Goal: Task Accomplishment & Management: Manage account settings

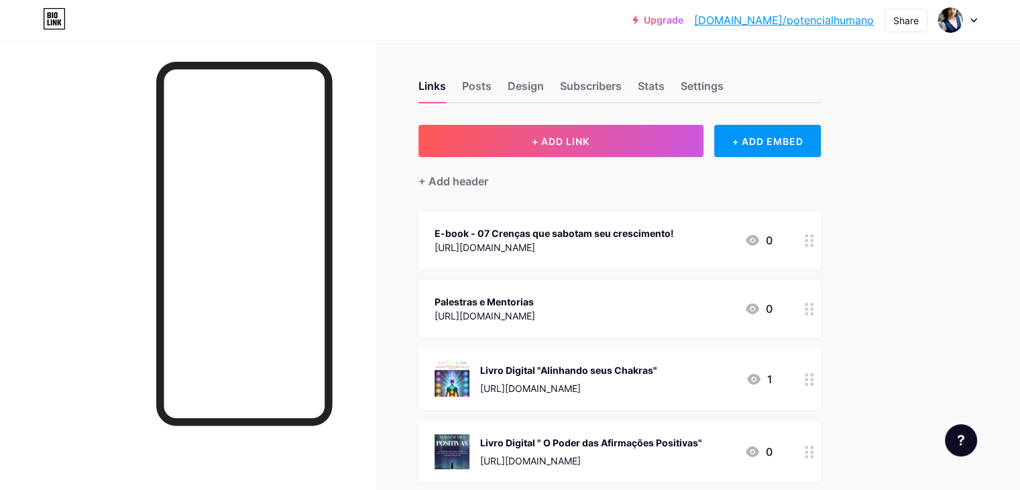
click at [978, 16] on div "Upgrade [DOMAIN_NAME]/potenc... [DOMAIN_NAME]/potencialhumano Share Switch acco…" at bounding box center [510, 20] width 1020 height 24
click at [973, 21] on icon at bounding box center [974, 20] width 7 height 5
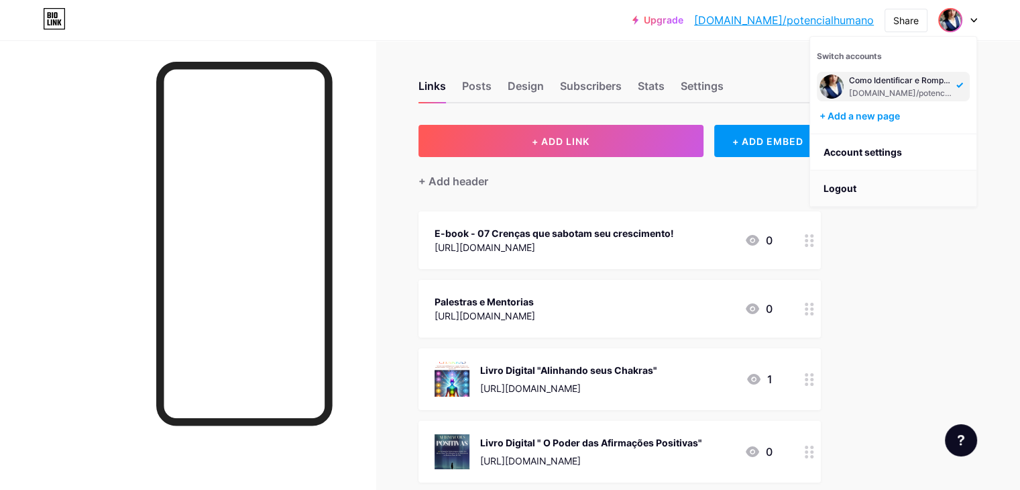
click at [858, 182] on li "Logout" at bounding box center [893, 188] width 166 height 36
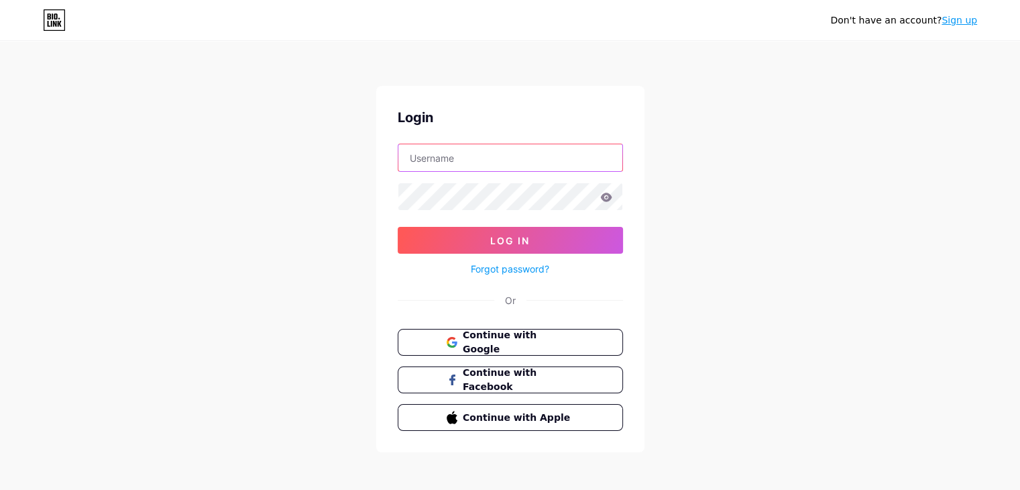
click at [504, 156] on input "text" at bounding box center [510, 157] width 224 height 27
type input "[PERSON_NAME][EMAIL_ADDRESS][PERSON_NAME][DOMAIN_NAME]"
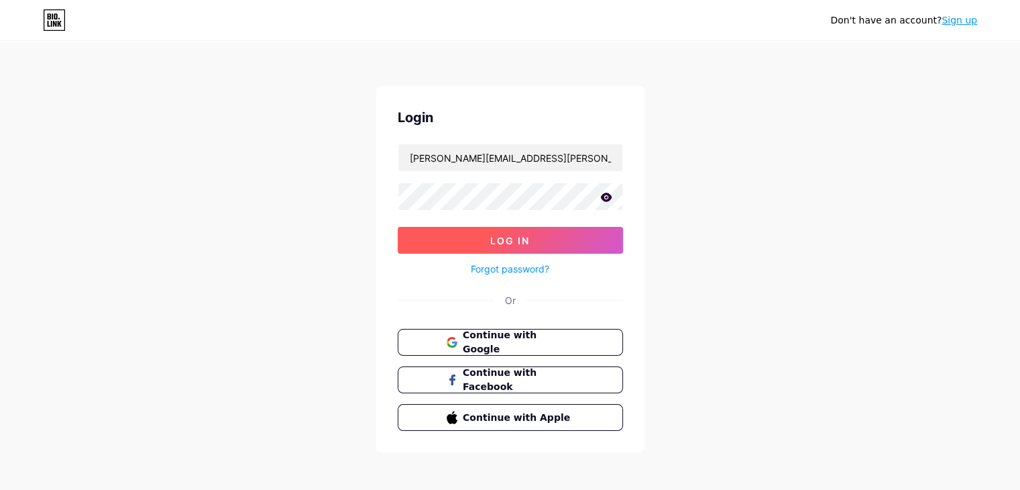
click at [534, 232] on button "Log In" at bounding box center [510, 240] width 225 height 27
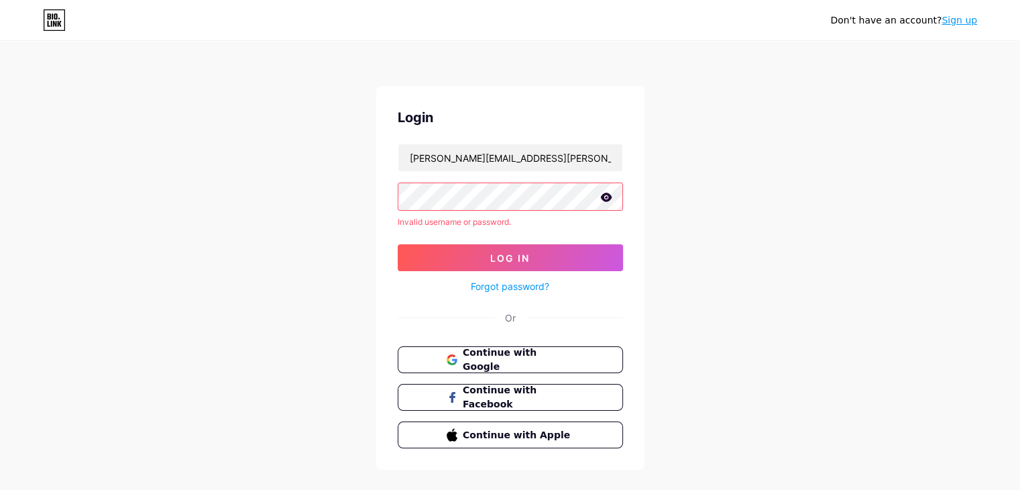
click at [610, 201] on icon at bounding box center [606, 197] width 12 height 9
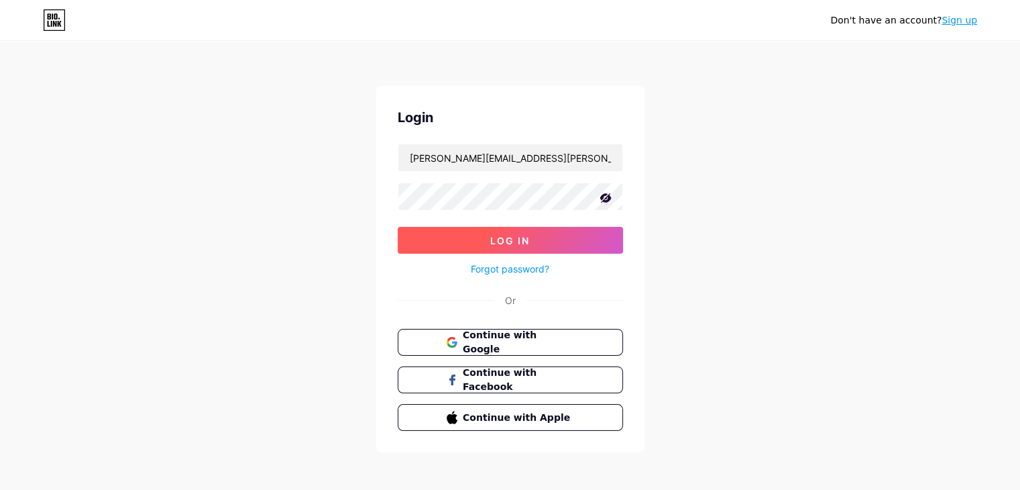
click at [553, 239] on button "Log In" at bounding box center [510, 240] width 225 height 27
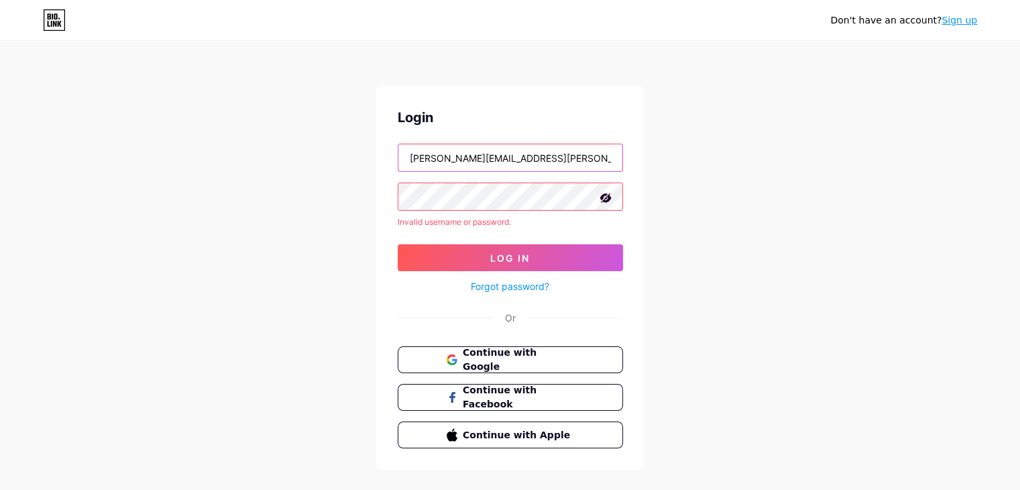
click at [400, 154] on input "[PERSON_NAME][EMAIL_ADDRESS][PERSON_NAME][DOMAIN_NAME]" at bounding box center [510, 157] width 224 height 27
click at [393, 191] on div "[PERSON_NAME] [PERSON_NAME][EMAIL_ADDRESS][PERSON_NAME][DOMAIN_NAME] Invalid us…" at bounding box center [510, 278] width 268 height 384
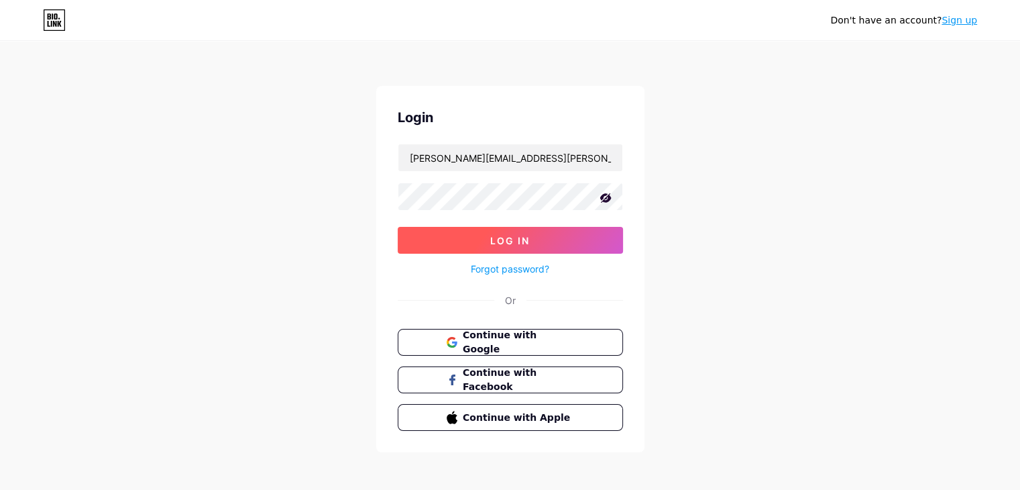
click at [484, 243] on button "Log In" at bounding box center [510, 240] width 225 height 27
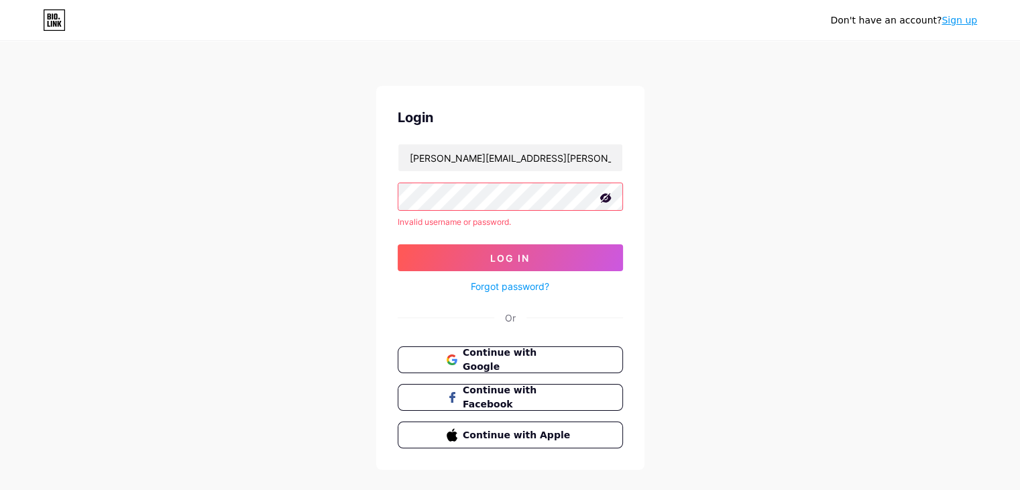
click at [392, 188] on div "[PERSON_NAME] [PERSON_NAME][EMAIL_ADDRESS][PERSON_NAME][DOMAIN_NAME] Invalid us…" at bounding box center [510, 278] width 268 height 384
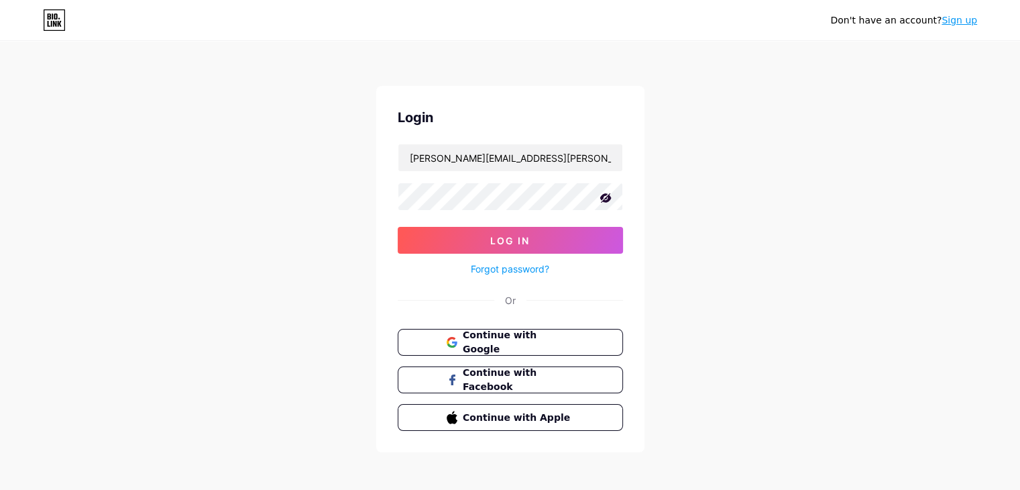
click at [551, 254] on div "Forgot password?" at bounding box center [510, 265] width 225 height 23
click at [570, 234] on button "Log In" at bounding box center [510, 240] width 225 height 27
click at [484, 234] on button "Log In" at bounding box center [510, 240] width 225 height 27
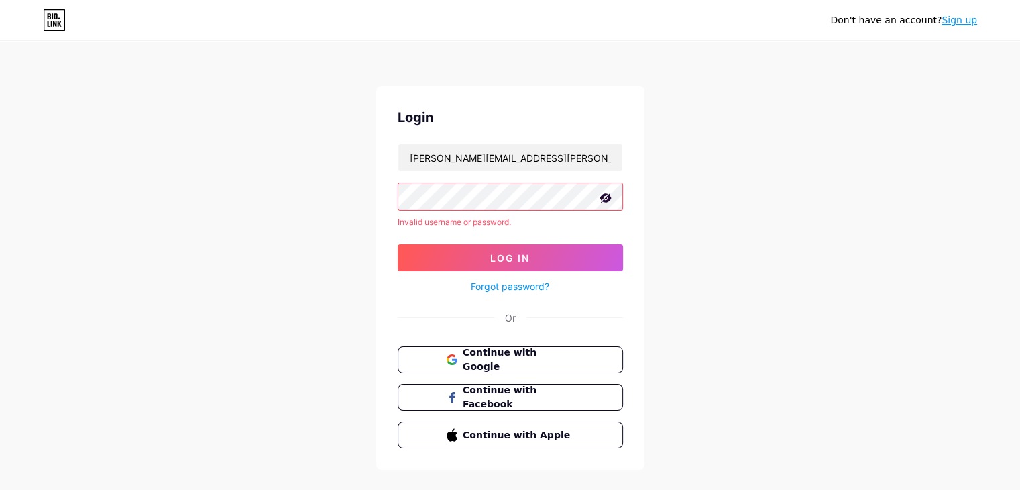
click at [772, 195] on div "Don't have an account? Sign up Login [PERSON_NAME][EMAIL_ADDRESS][PERSON_NAME][…" at bounding box center [510, 256] width 1020 height 512
click at [527, 289] on link "Forgot password?" at bounding box center [510, 286] width 78 height 14
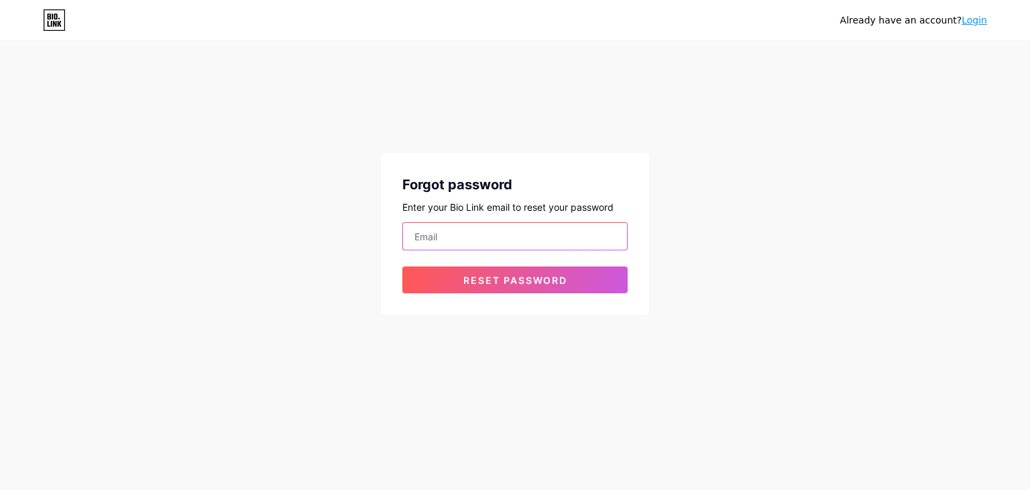
click at [580, 243] on input "email" at bounding box center [515, 236] width 224 height 27
type input "[PERSON_NAME][EMAIL_ADDRESS][PERSON_NAME][DOMAIN_NAME]"
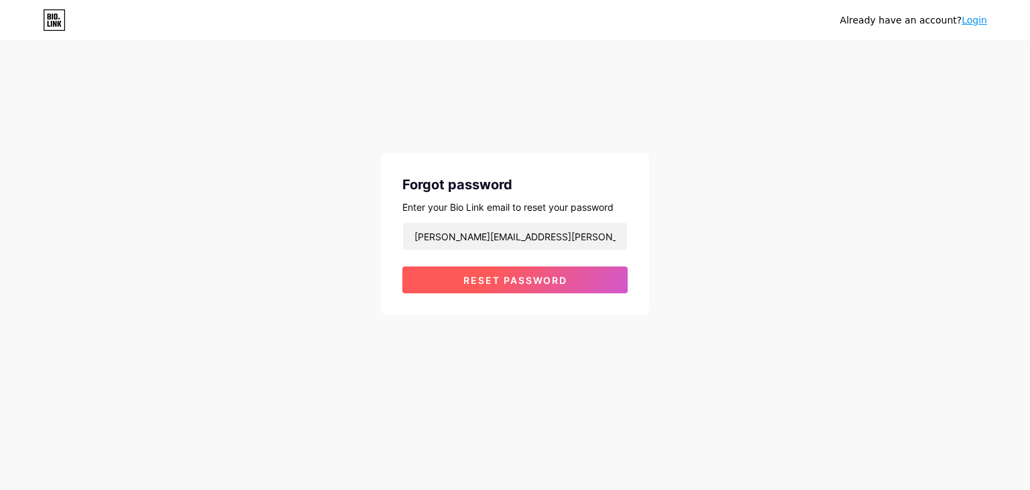
click at [502, 281] on span "Reset password" at bounding box center [516, 279] width 104 height 11
